Goal: Task Accomplishment & Management: Manage account settings

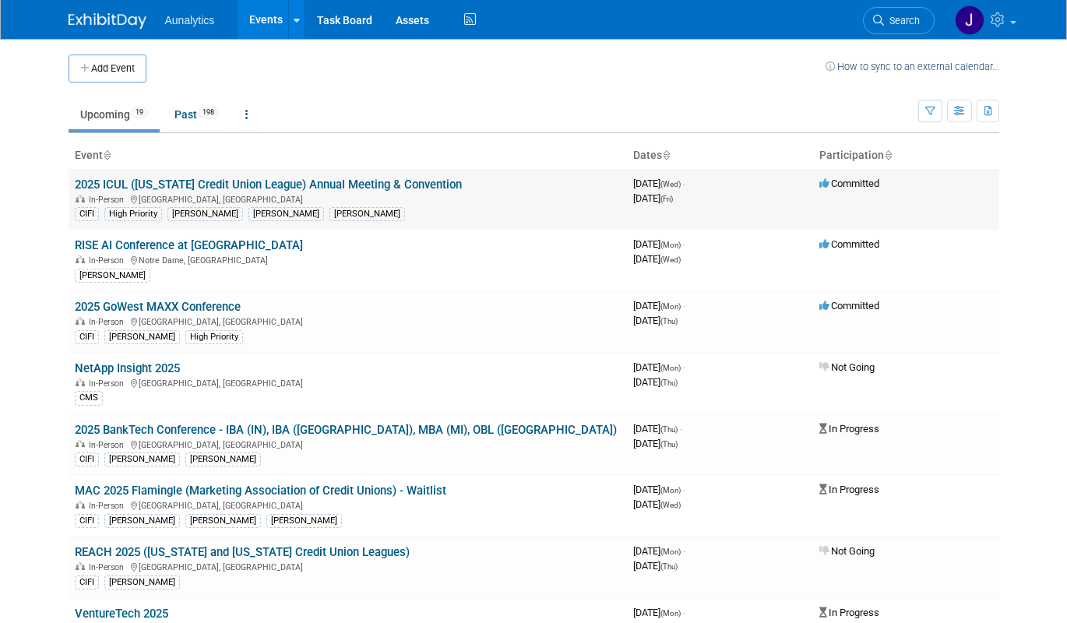
click at [152, 181] on link "2025 ICUL ([US_STATE] Credit Union League) Annual Meeting & Convention" at bounding box center [268, 185] width 387 height 14
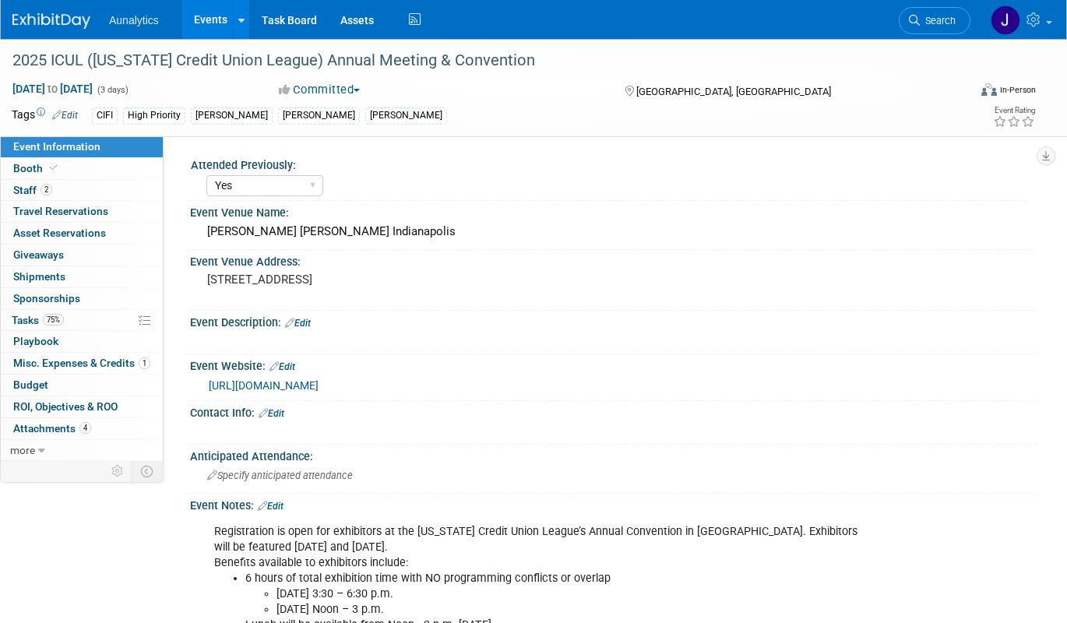
select select "Yes"
click at [76, 320] on link "75% Tasks 75%" at bounding box center [82, 320] width 162 height 21
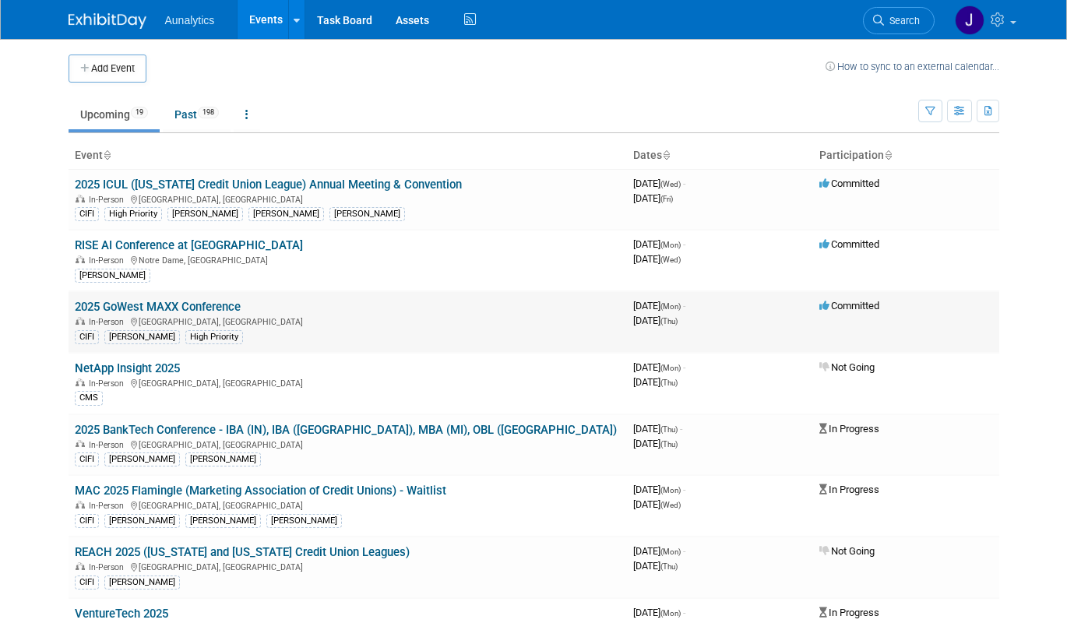
click at [173, 307] on link "2025 GoWest MAXX Conference" at bounding box center [158, 307] width 166 height 14
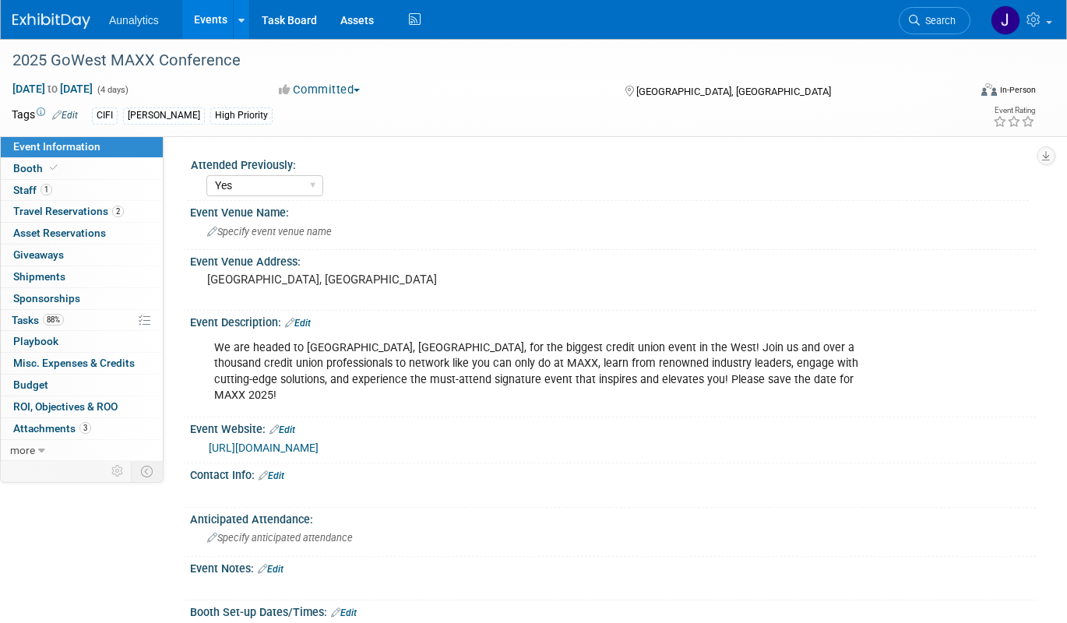
select select "Yes"
click at [71, 314] on link "88% Tasks 88%" at bounding box center [82, 320] width 162 height 21
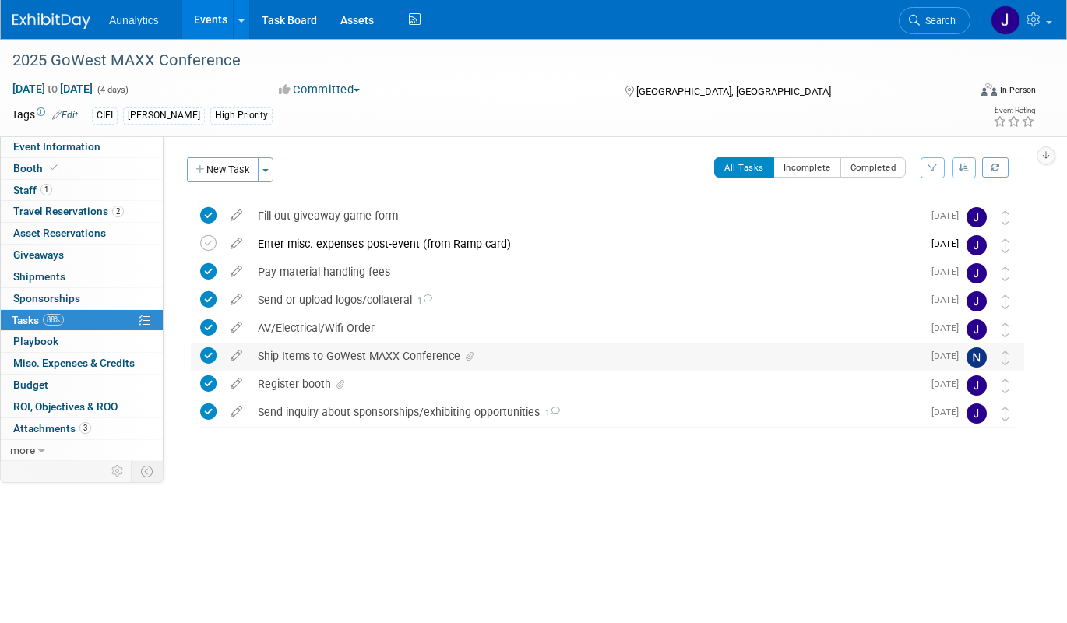
click at [313, 353] on div "Ship Items to GoWest MAXX Conference" at bounding box center [586, 356] width 672 height 26
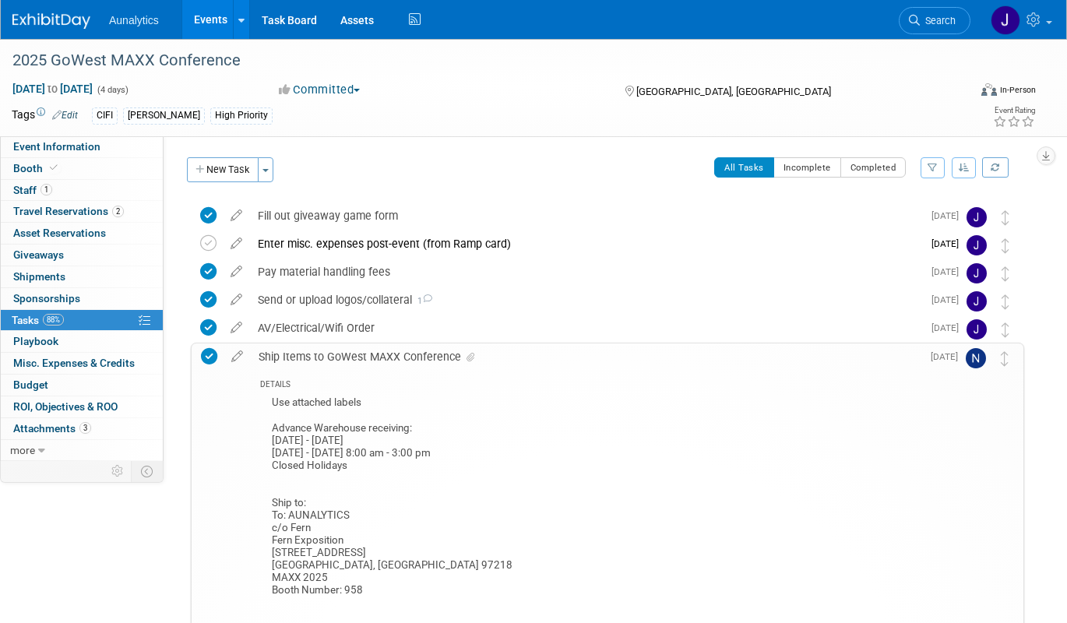
click at [313, 353] on div "Ship Items to GoWest MAXX Conference" at bounding box center [586, 357] width 671 height 26
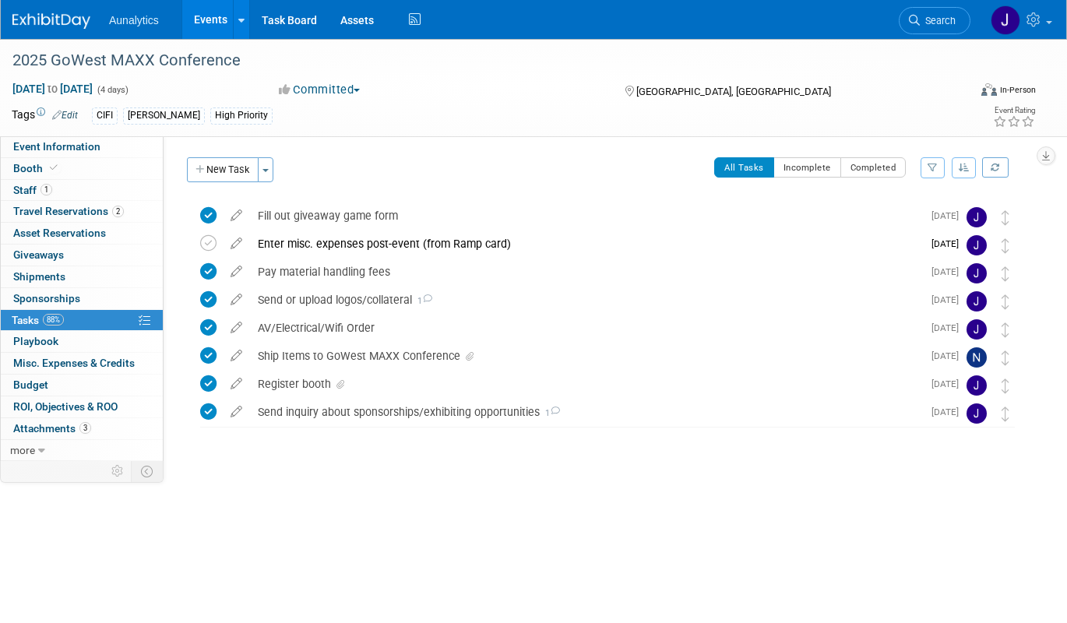
click at [213, 17] on link "Events" at bounding box center [210, 19] width 57 height 39
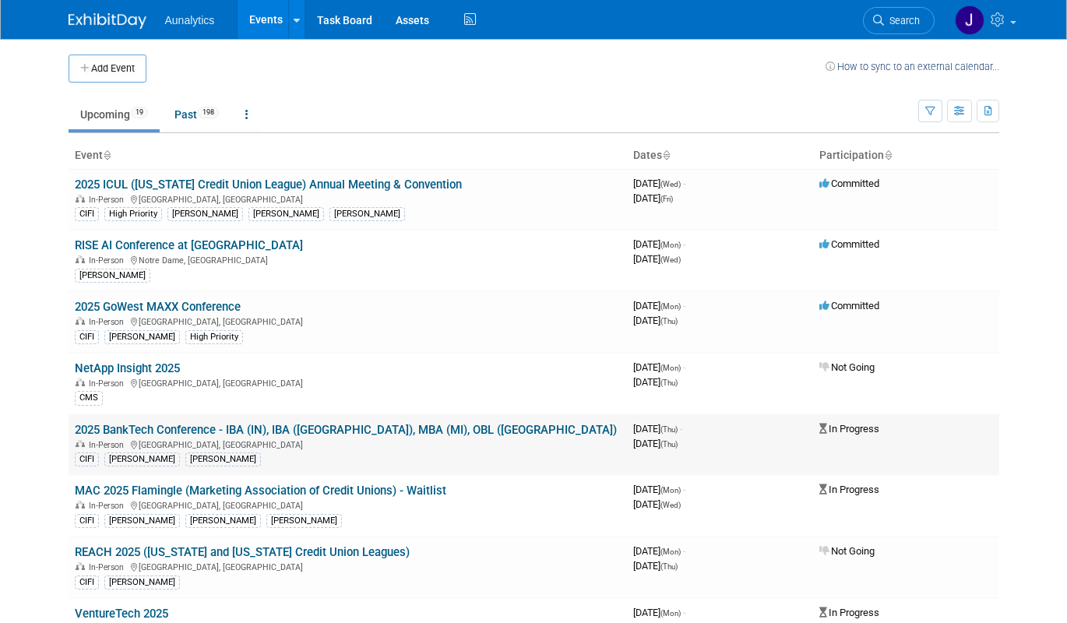
click at [293, 432] on link "2025 BankTech Conference - IBA (IN), IBA ([GEOGRAPHIC_DATA]), MBA (MI), OBL ([G…" at bounding box center [346, 430] width 542 height 14
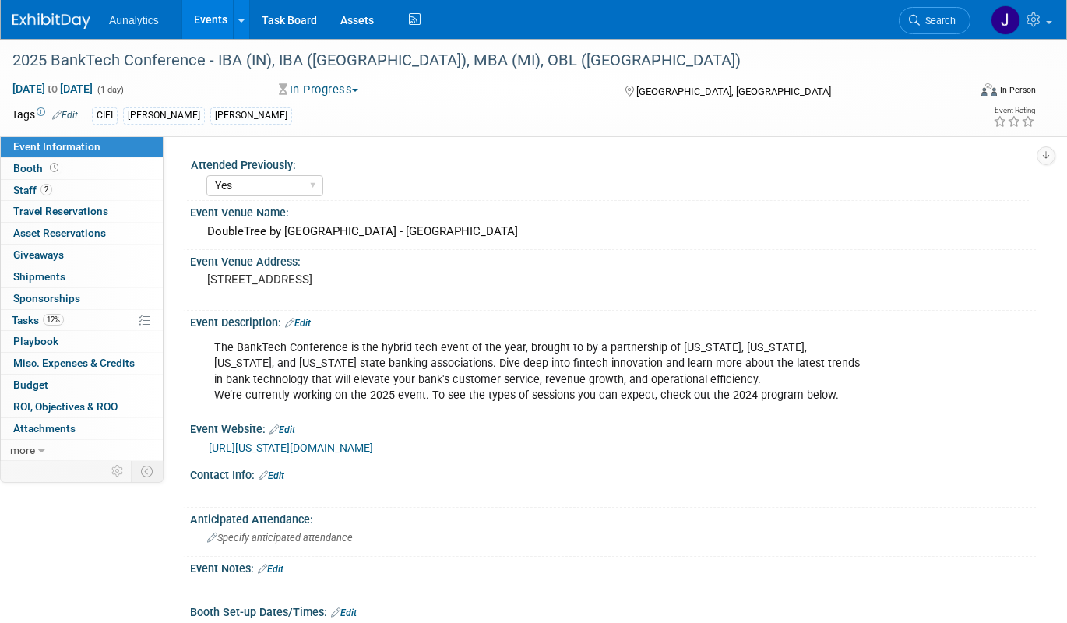
select select "Yes"
select select "Submitted"
click at [73, 111] on link "Edit" at bounding box center [65, 115] width 26 height 11
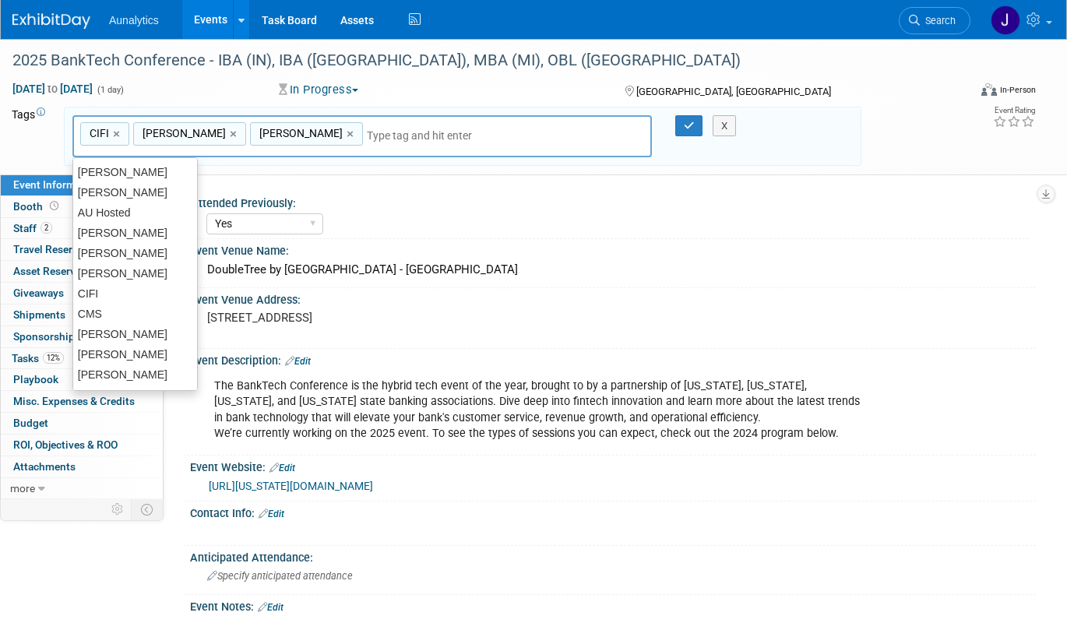
click at [367, 137] on input "text" at bounding box center [429, 136] width 125 height 16
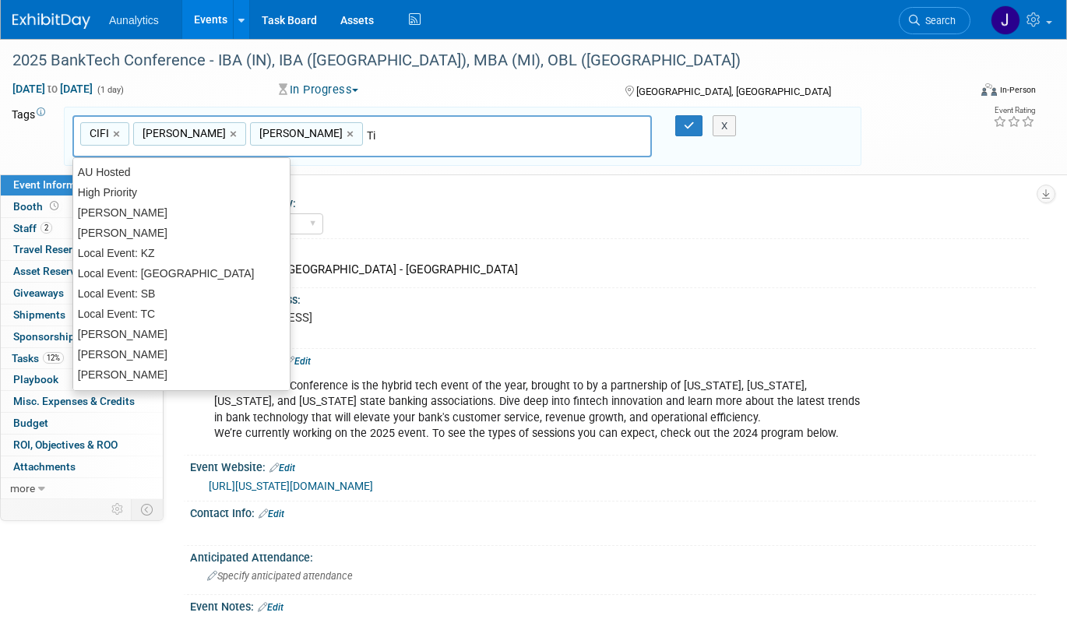
type input "[PERSON_NAME]"
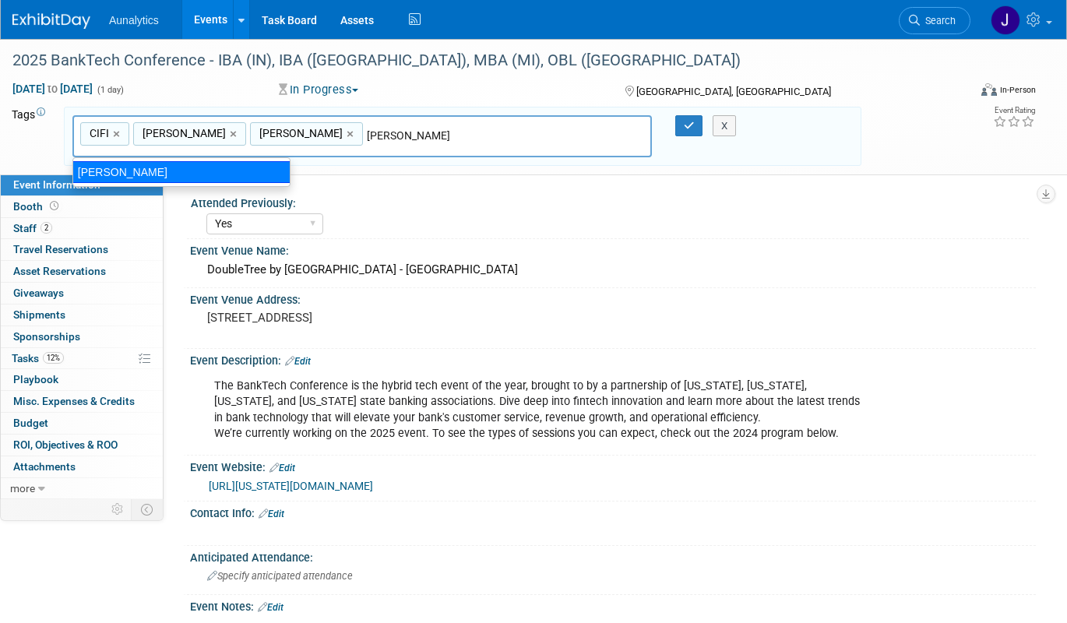
click at [137, 168] on div "[PERSON_NAME]" at bounding box center [181, 172] width 218 height 22
type input "CIFI, [PERSON_NAME], [PERSON_NAME], [PERSON_NAME]"
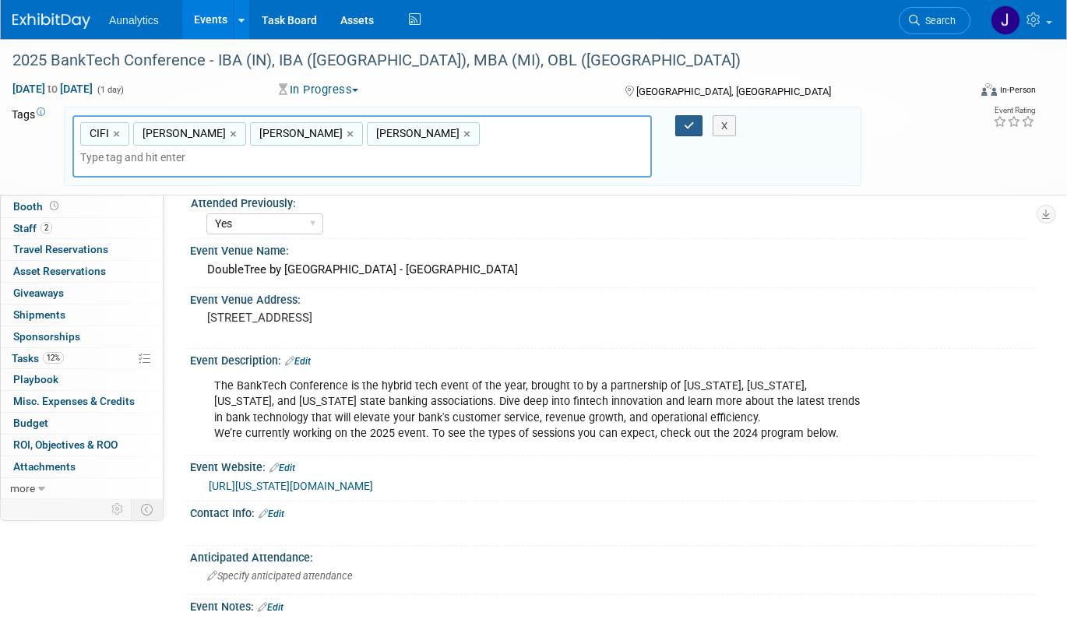
click at [687, 126] on icon "button" at bounding box center [689, 126] width 11 height 10
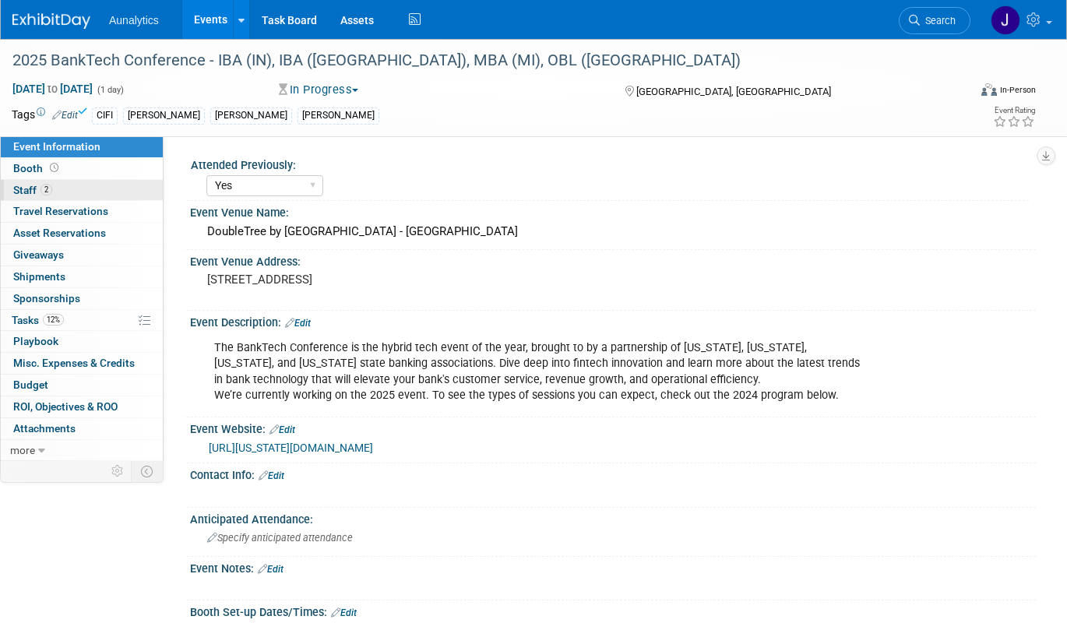
click at [74, 188] on link "2 Staff 2" at bounding box center [82, 190] width 162 height 21
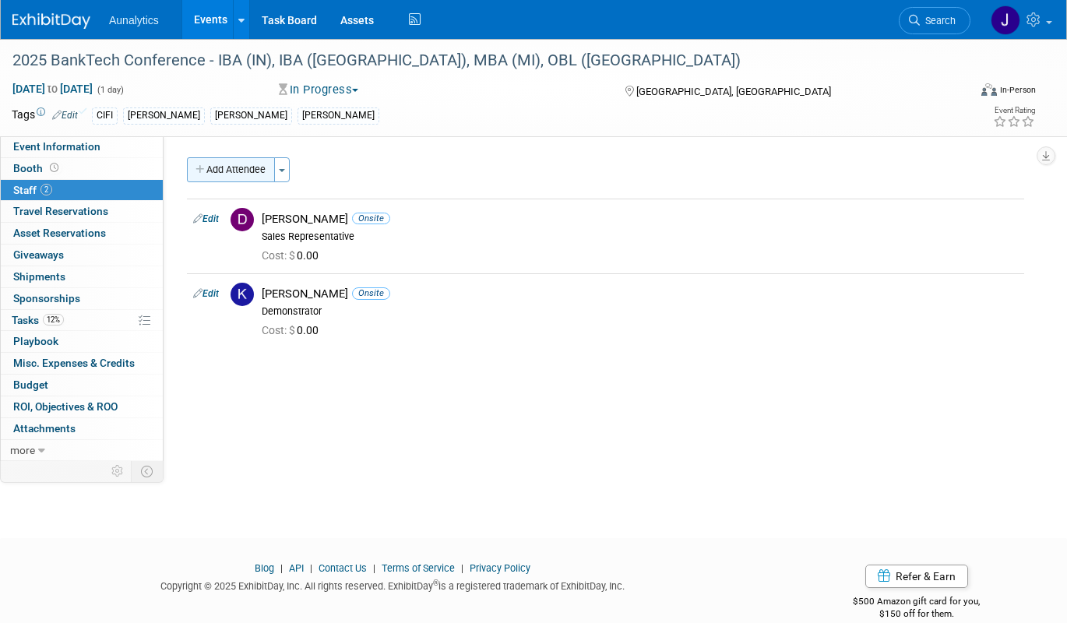
click at [253, 171] on button "Add Attendee" at bounding box center [231, 169] width 88 height 25
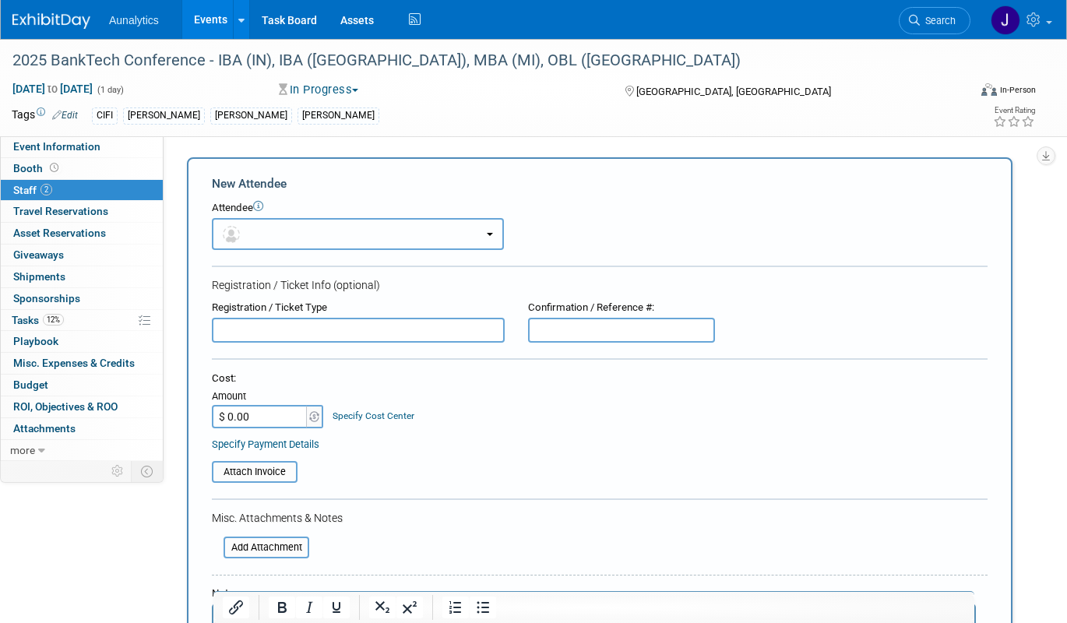
click at [286, 234] on button "button" at bounding box center [358, 234] width 292 height 32
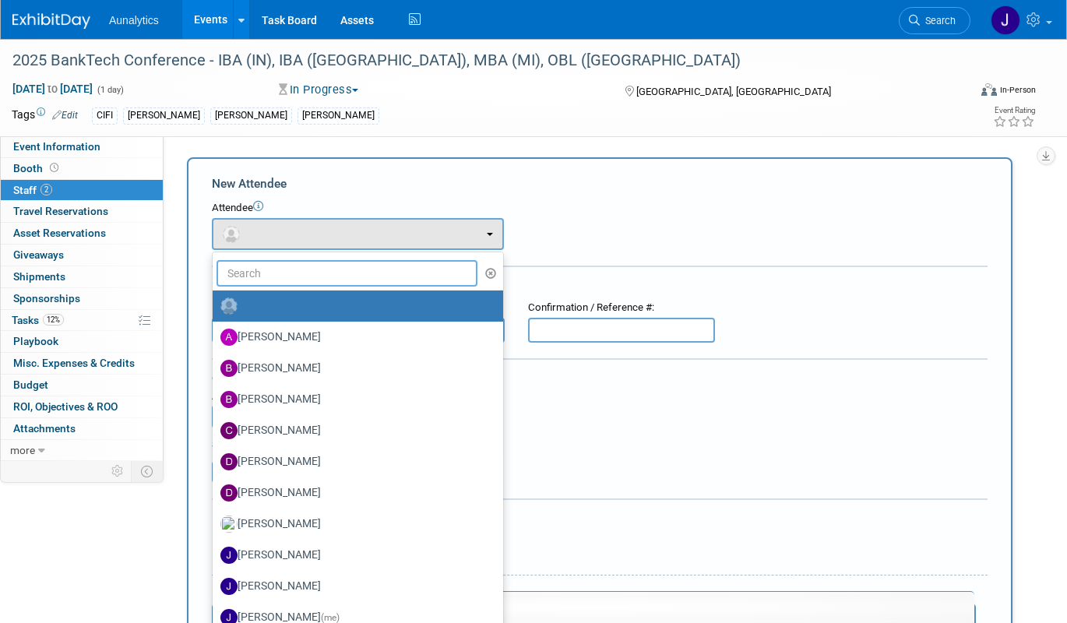
click at [282, 272] on input "text" at bounding box center [347, 273] width 261 height 26
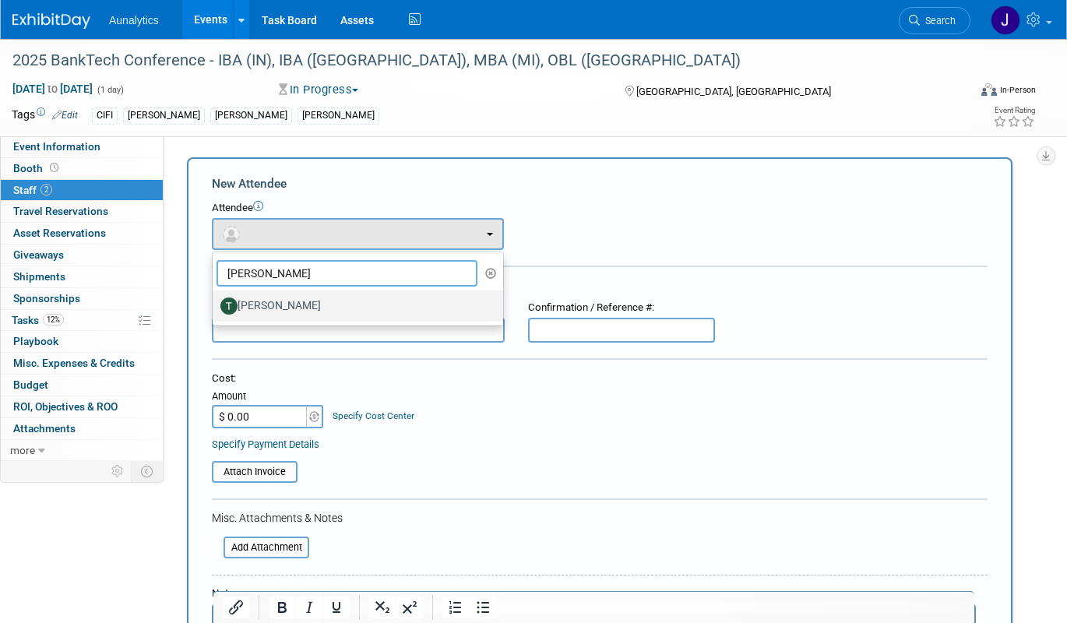
type input "[PERSON_NAME]"
click at [274, 312] on label "[PERSON_NAME]" at bounding box center [353, 306] width 267 height 25
click at [215, 309] on input "[PERSON_NAME]" at bounding box center [210, 304] width 10 height 10
select select "80af5463-fcda-44e9-8838-1dac29a5d0d1"
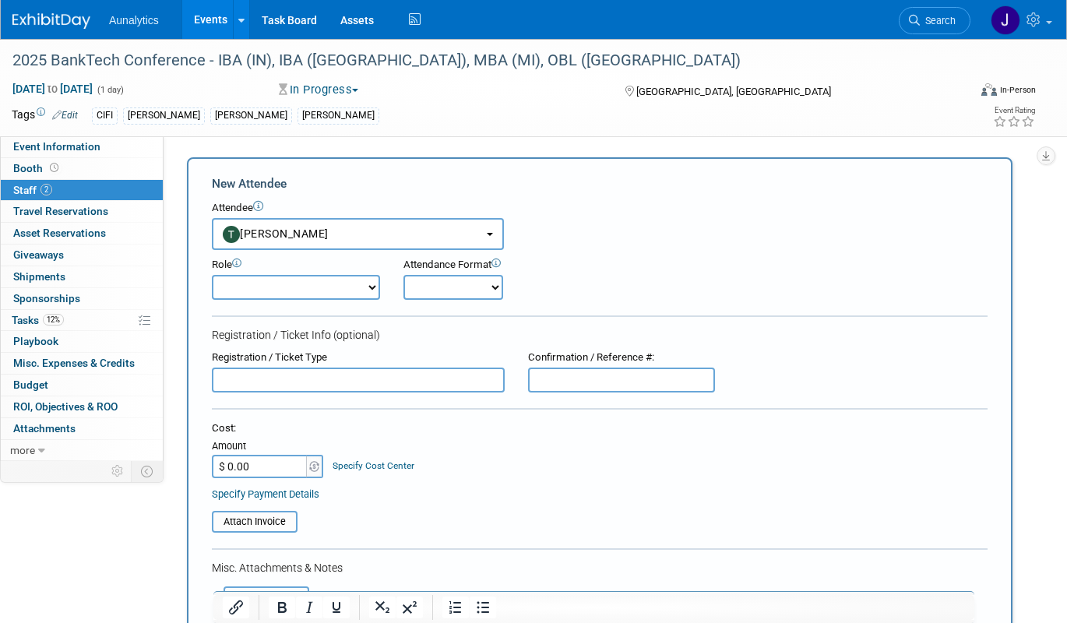
click at [319, 291] on select "Demonstrator Host Planner Presenter Sales Representative Set-up/Dismantle Crew …" at bounding box center [296, 287] width 168 height 25
select select "4"
click at [212, 275] on select "Demonstrator Host Planner Presenter Sales Representative Set-up/Dismantle Crew …" at bounding box center [296, 287] width 168 height 25
click at [458, 287] on select "Onsite Remote" at bounding box center [453, 287] width 100 height 25
select select "1"
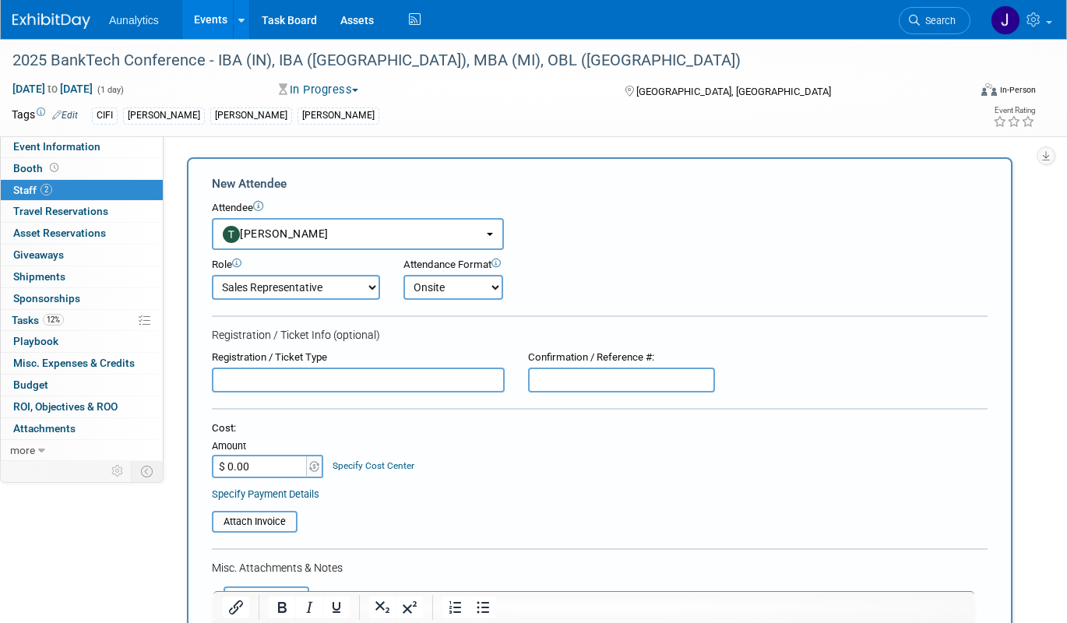
click at [403, 275] on select "Onsite Remote" at bounding box center [453, 287] width 100 height 25
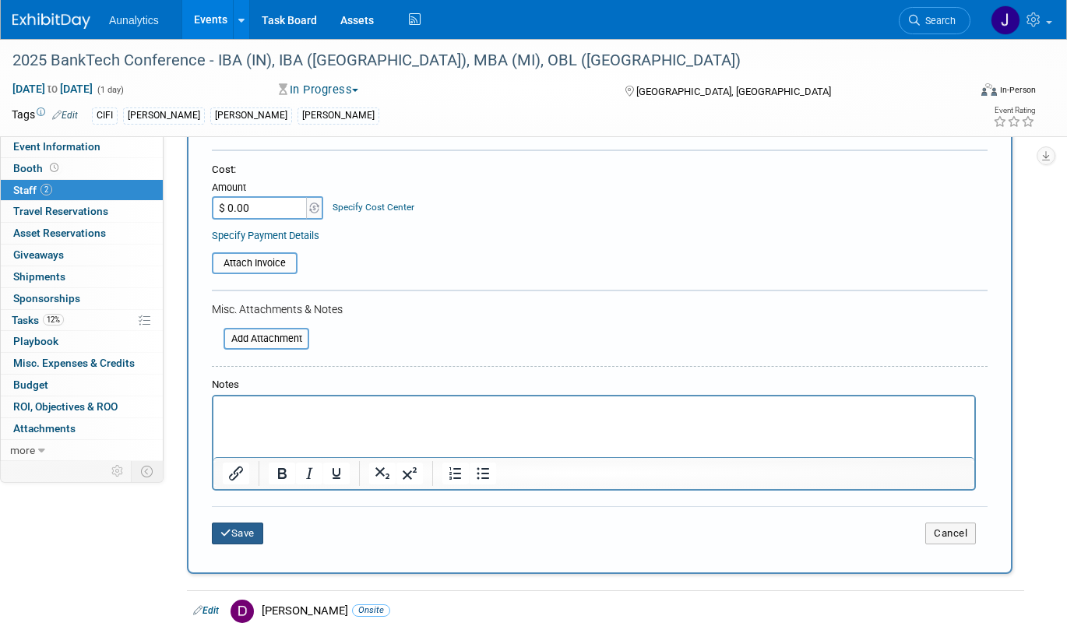
click at [258, 532] on button "Save" at bounding box center [237, 534] width 51 height 22
